Goal: Find specific page/section: Find specific page/section

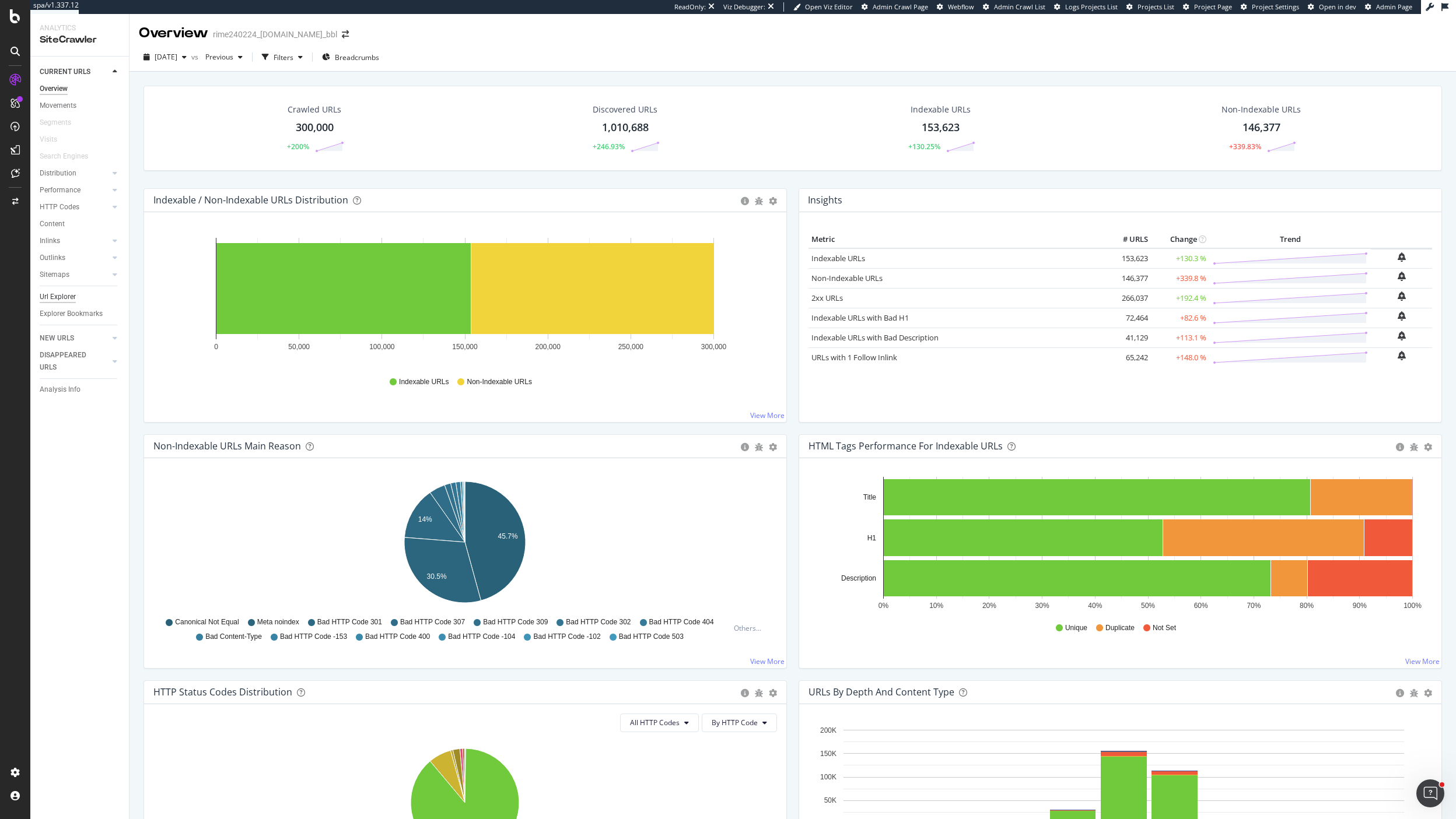
click at [61, 302] on div "Url Explorer" at bounding box center [58, 296] width 36 height 12
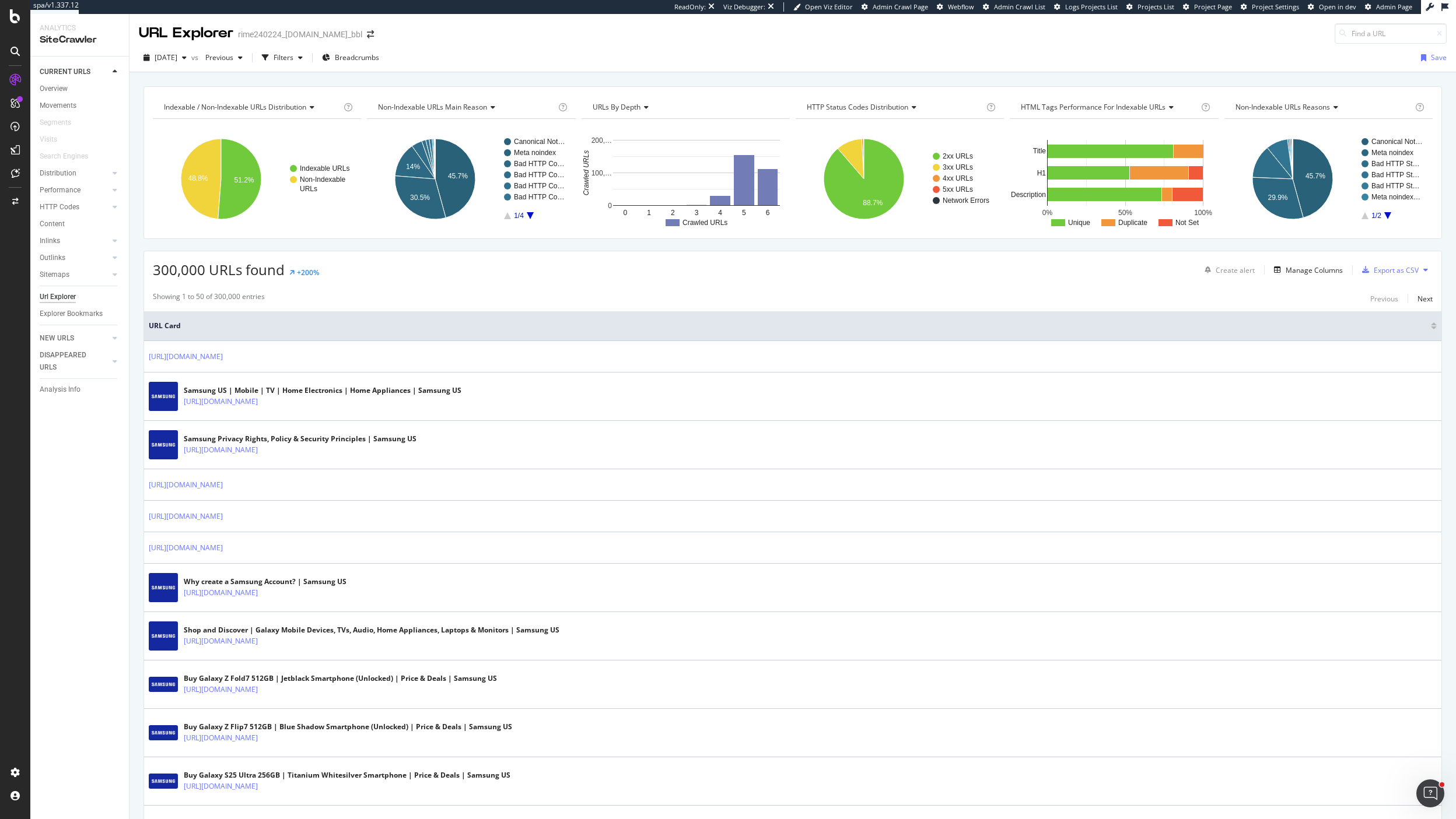
click at [312, 69] on div "[DATE] vs Previous Filters Breadcrumbs Save" at bounding box center [792, 60] width 1327 height 23
click at [294, 61] on div "Filters" at bounding box center [283, 57] width 20 height 10
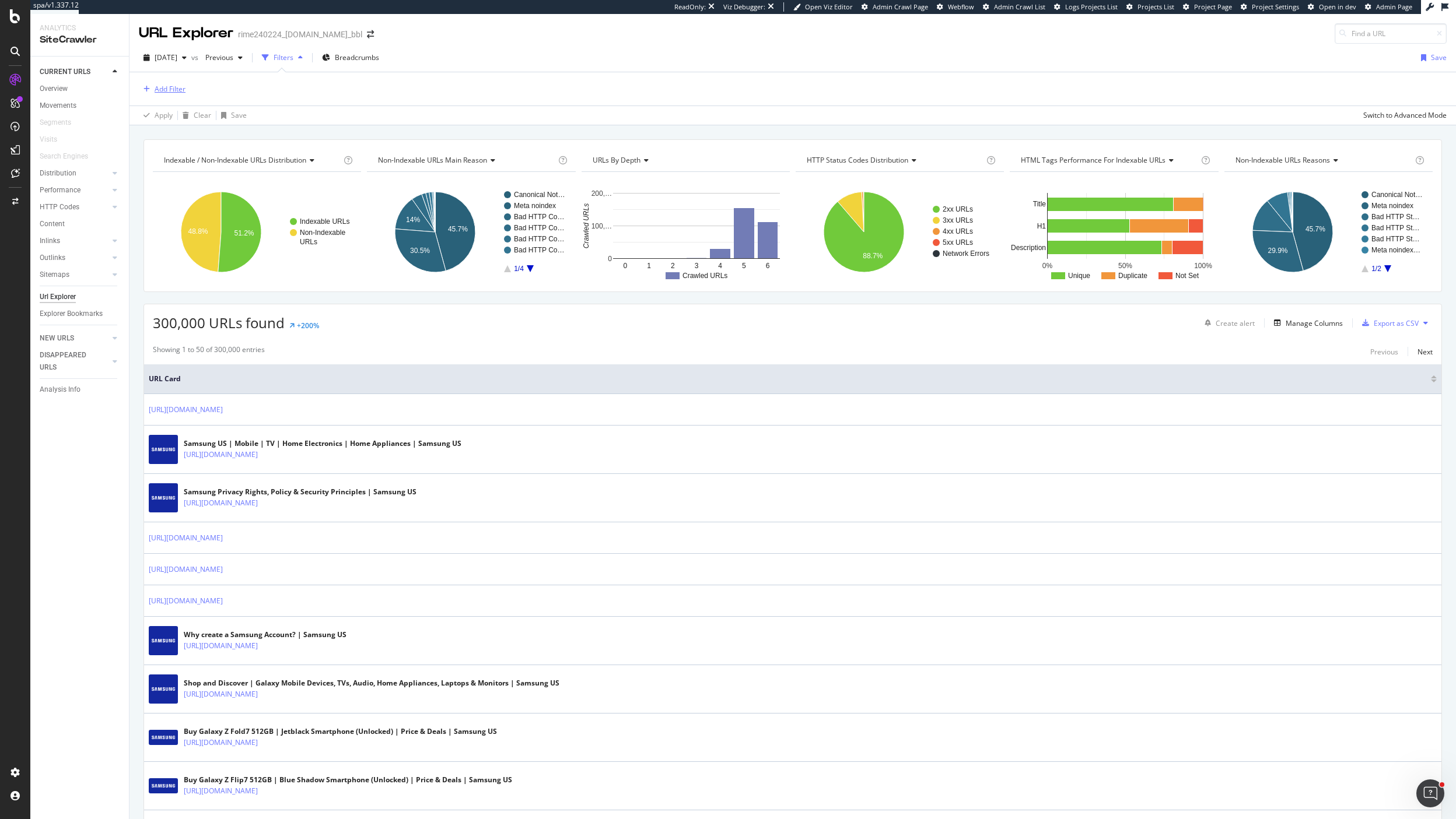
click at [172, 96] on button "Add Filter" at bounding box center [162, 89] width 47 height 14
click at [459, 355] on div "Showing 1 to 50 of 300,000 entries Previous Next" at bounding box center [792, 351] width 1298 height 14
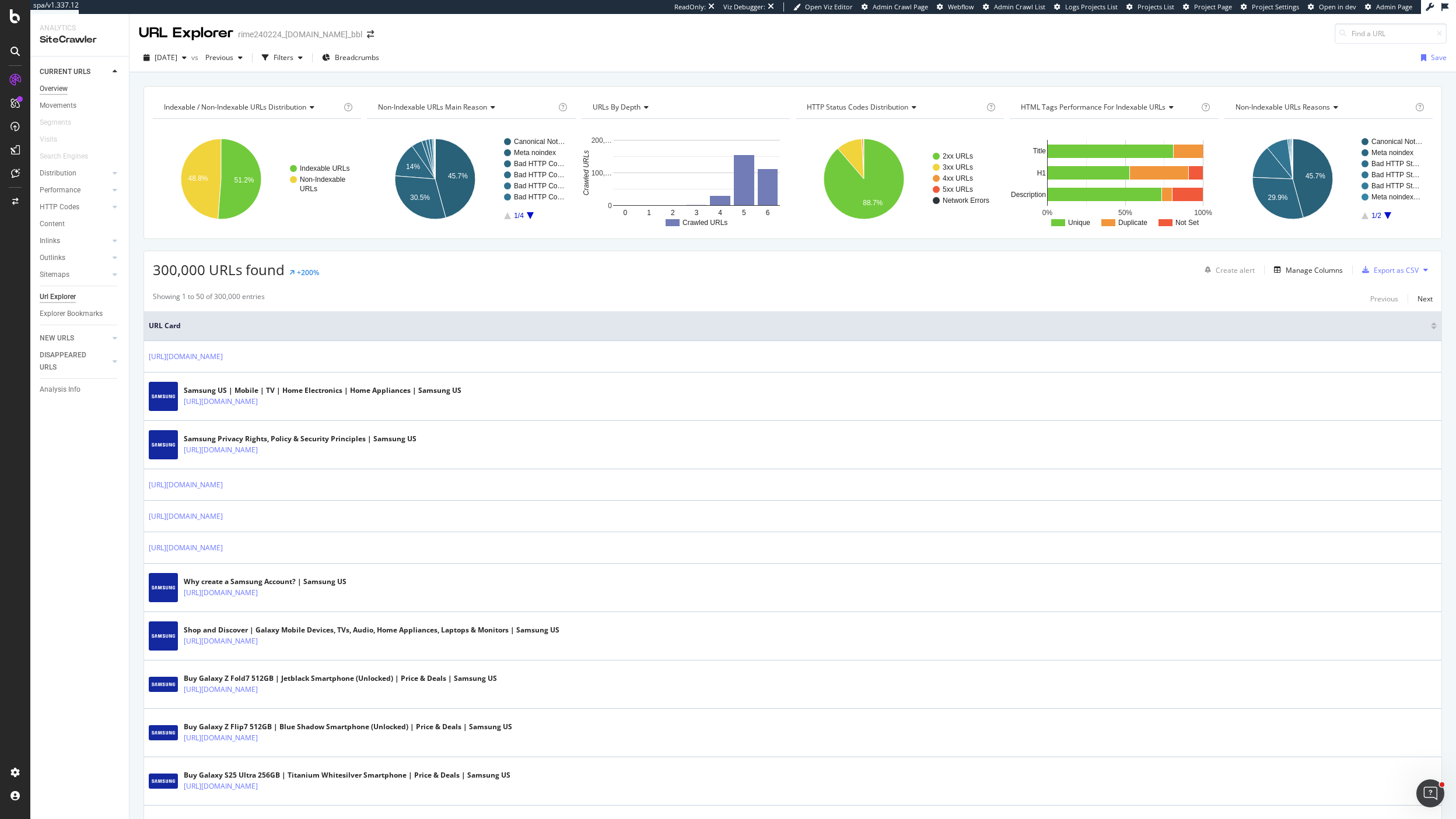
click at [55, 84] on div "Overview" at bounding box center [54, 89] width 28 height 12
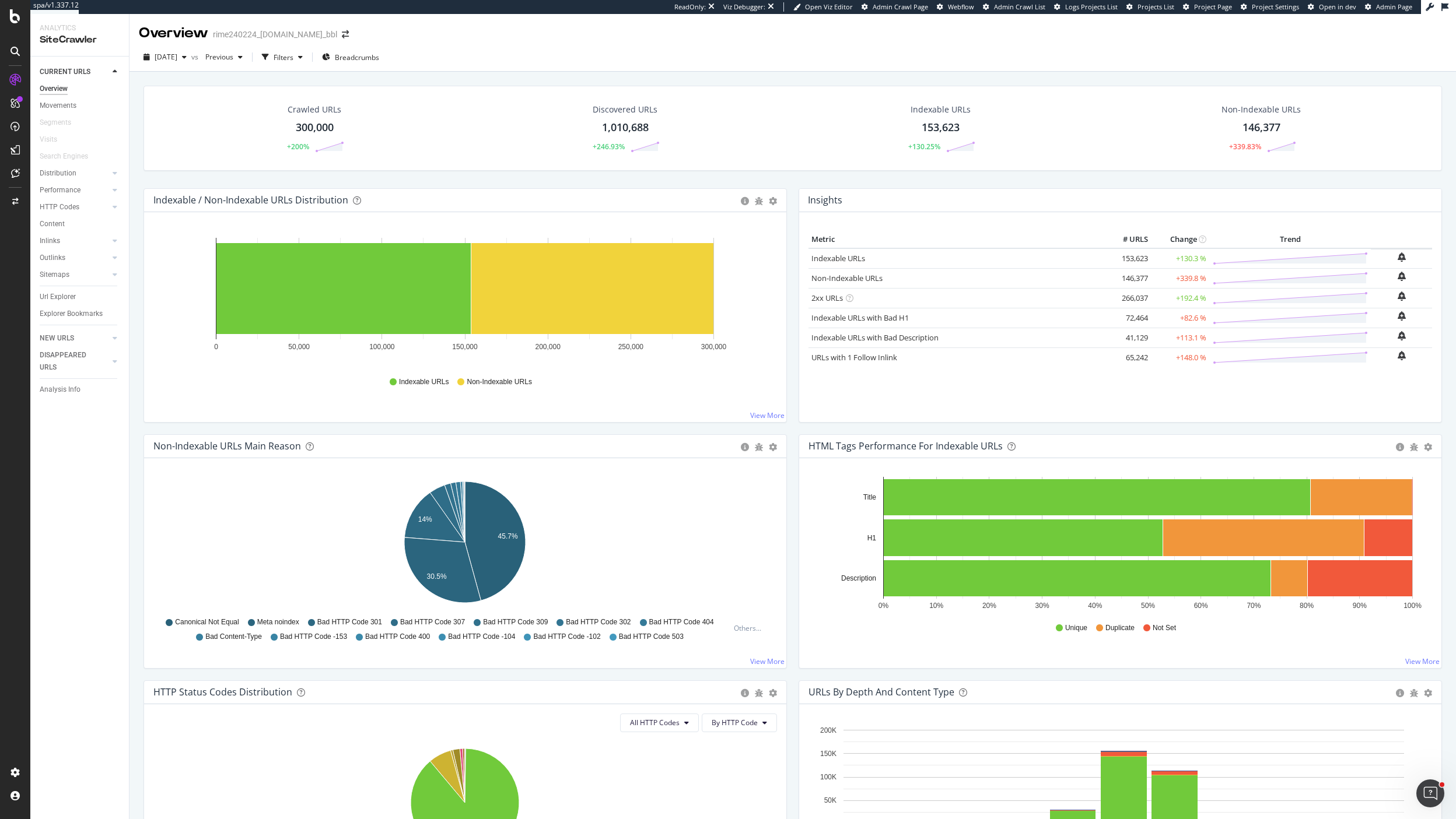
click at [57, 87] on div "Overview" at bounding box center [54, 89] width 28 height 12
click at [61, 133] on div "ActionBoard" at bounding box center [66, 134] width 46 height 12
